Goal: Task Accomplishment & Management: Use online tool/utility

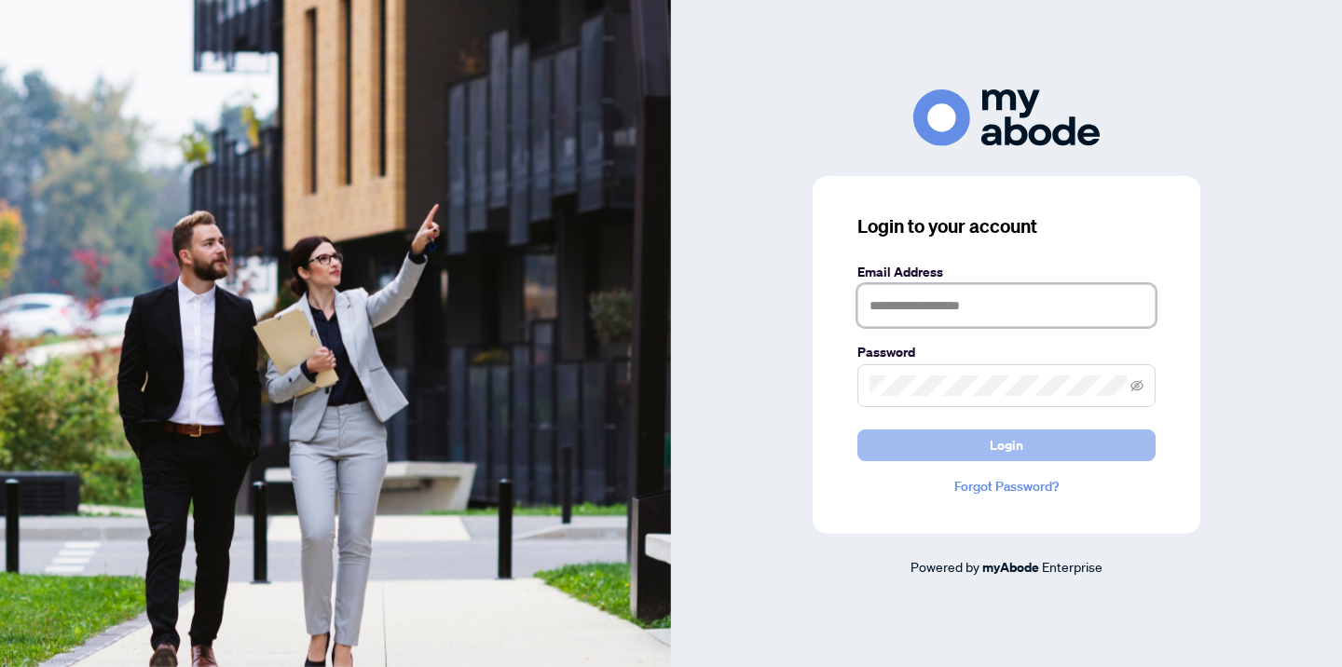
type input "**********"
click at [1005, 445] on span "Login" at bounding box center [1007, 446] width 34 height 30
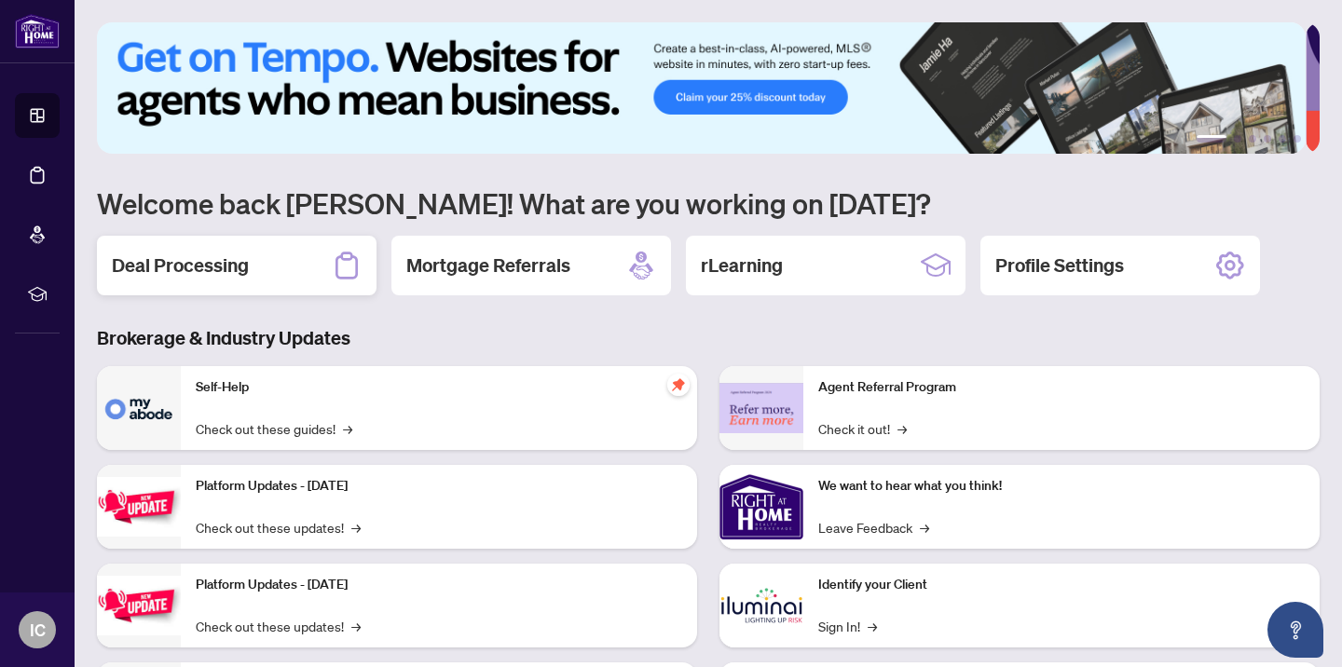
click at [209, 269] on h2 "Deal Processing" at bounding box center [180, 266] width 137 height 26
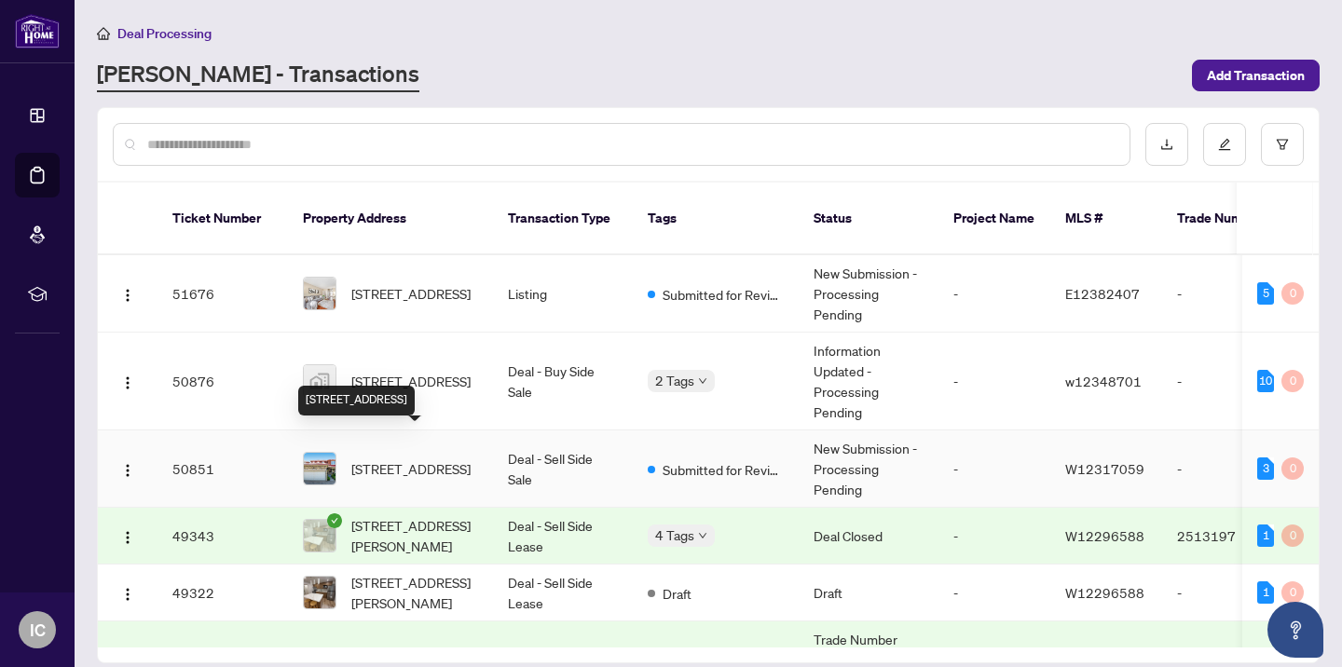
click at [374, 460] on span "[STREET_ADDRESS]" at bounding box center [410, 468] width 119 height 21
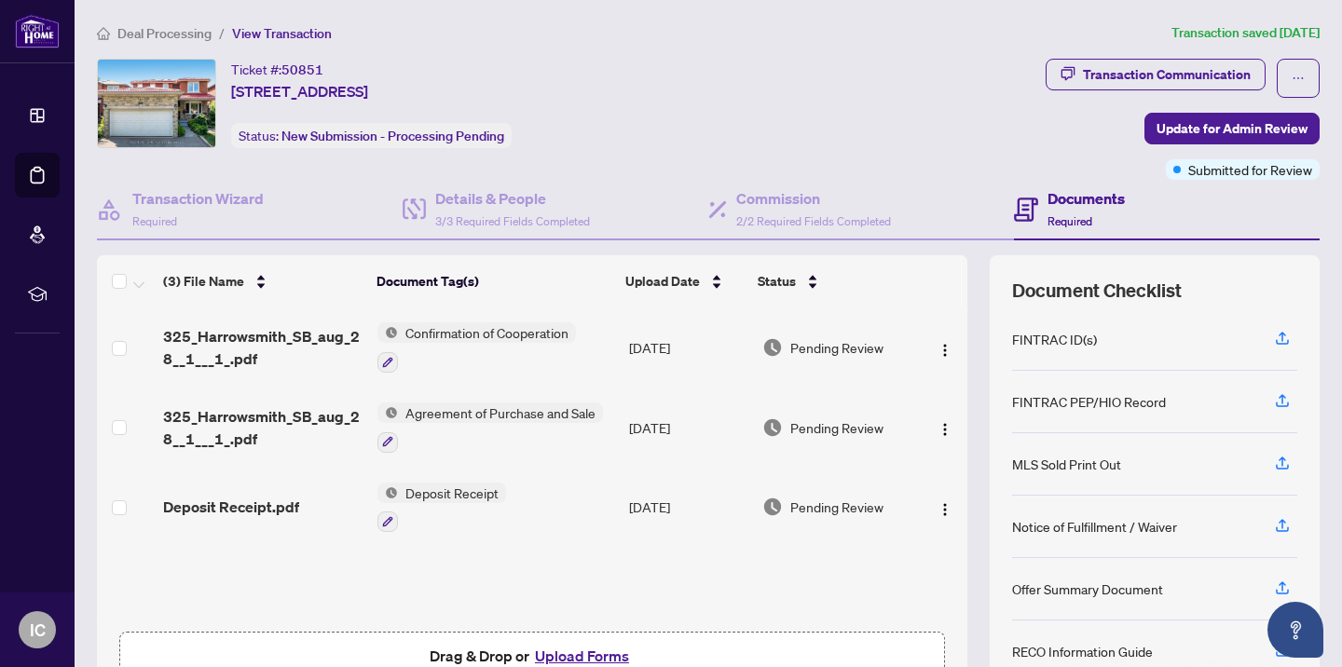
scroll to position [188, 0]
click at [1274, 461] on icon "button" at bounding box center [1282, 463] width 17 height 17
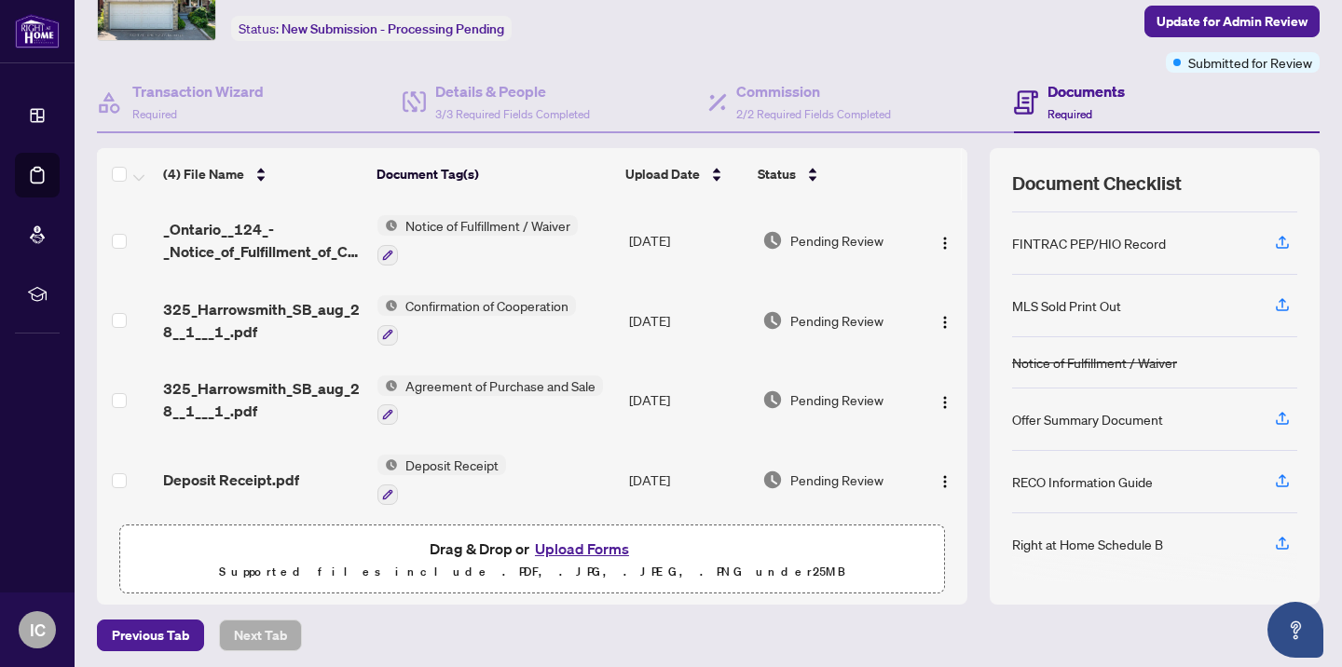
scroll to position [112, 0]
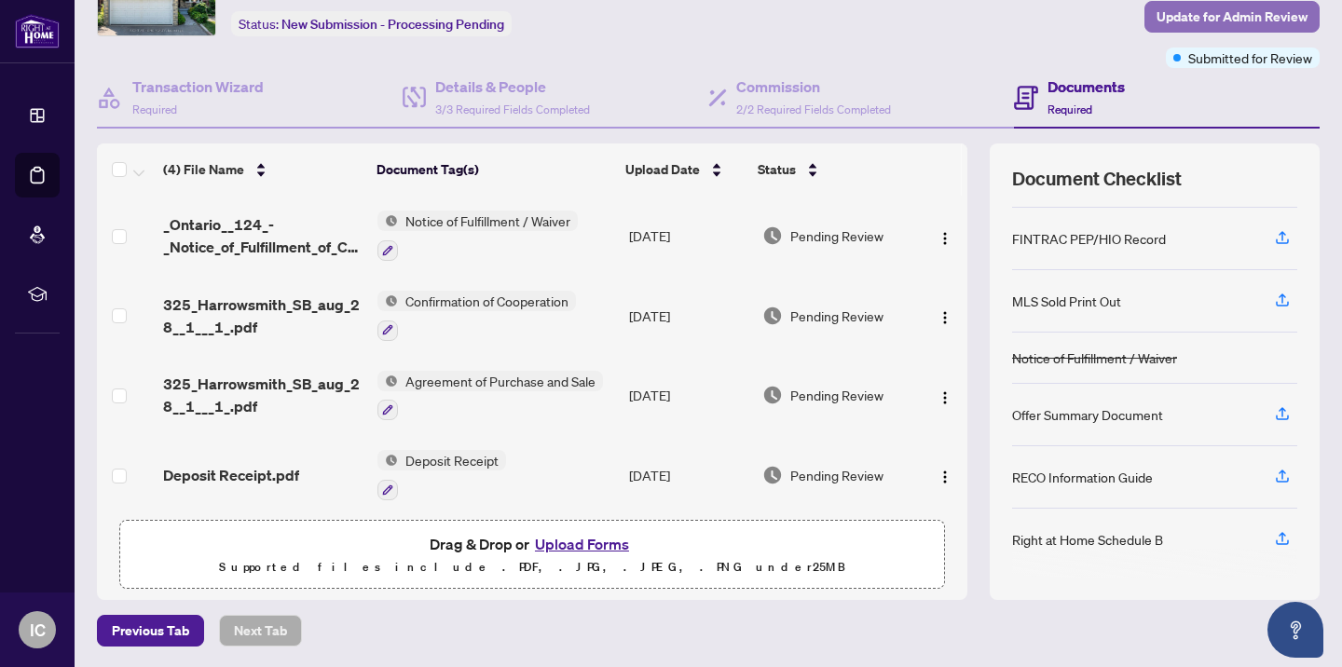
click at [1181, 19] on span "Update for Admin Review" at bounding box center [1231, 17] width 151 height 30
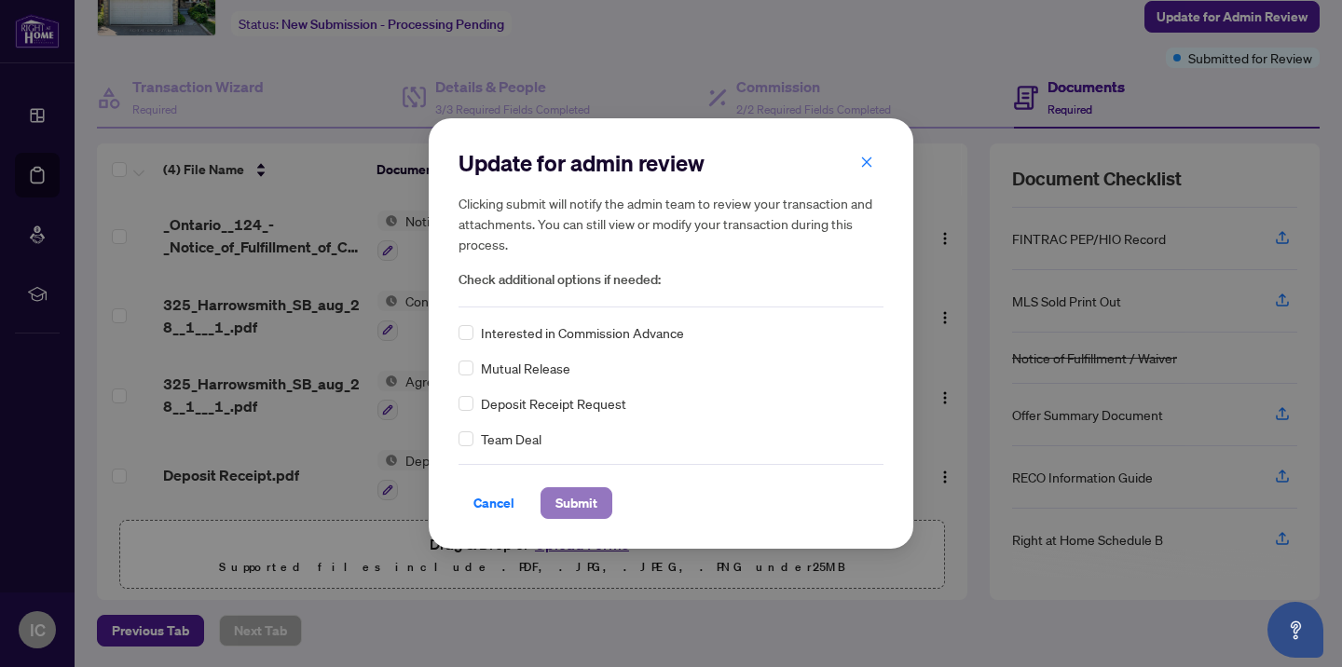
click at [565, 507] on span "Submit" at bounding box center [576, 503] width 42 height 30
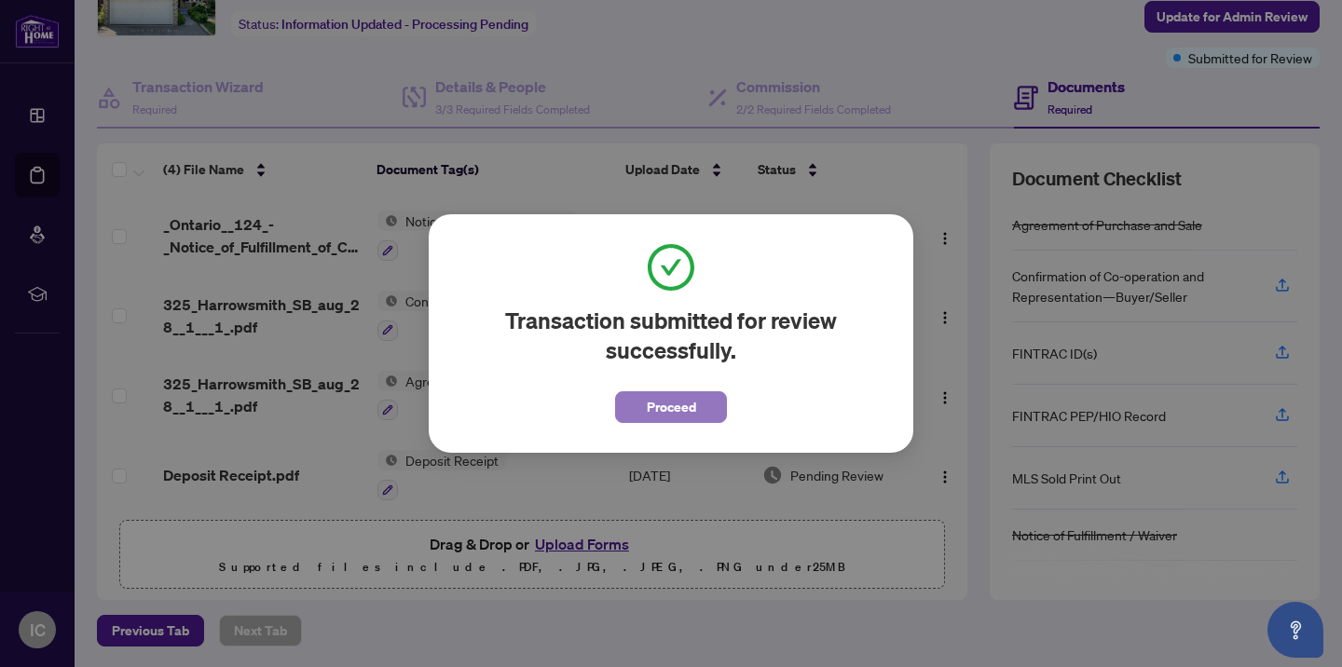
click at [663, 412] on span "Proceed" at bounding box center [671, 407] width 49 height 30
